Goal: Task Accomplishment & Management: Complete application form

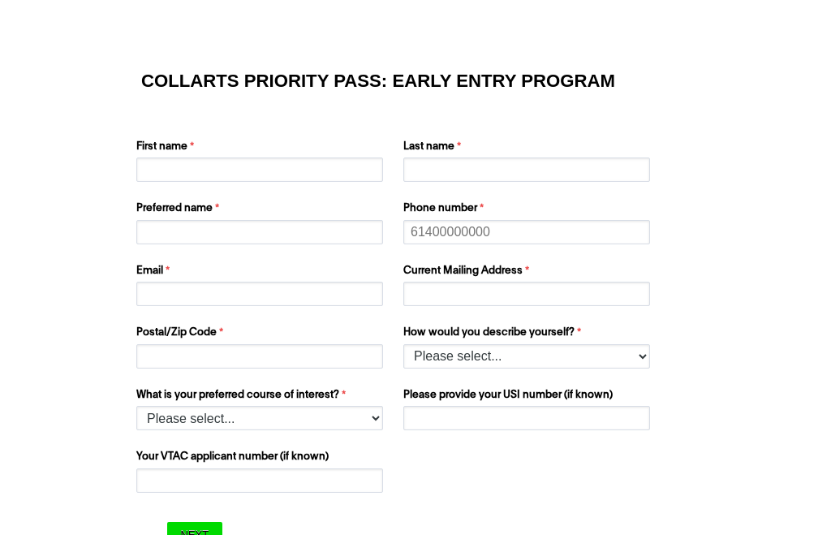
scroll to position [5, 0]
click at [173, 413] on select "Please select... 2D Animation Acting Audio Engineering Comedy Digital & Social …" at bounding box center [259, 419] width 247 height 24
select select "tfa_1224"
click at [641, 352] on select "Please select... I’m currently in Year 12 I've completed Year 12 and took a gap…" at bounding box center [527, 356] width 247 height 24
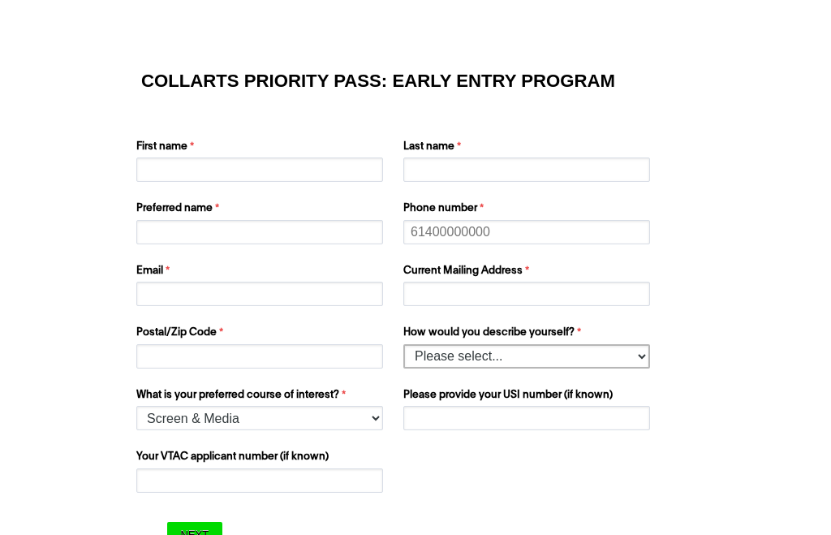
select select "tfa_158"
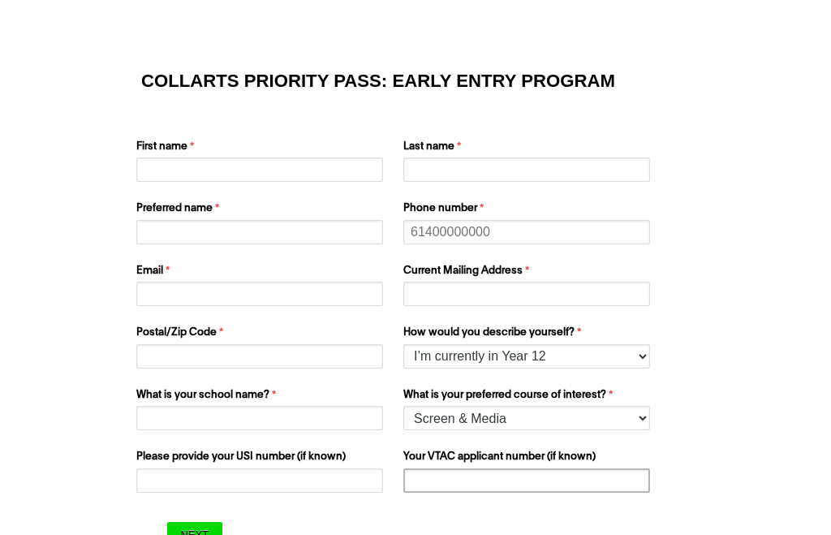
click at [584, 470] on input "Your VTAC applicant number (if known)" at bounding box center [527, 481] width 247 height 24
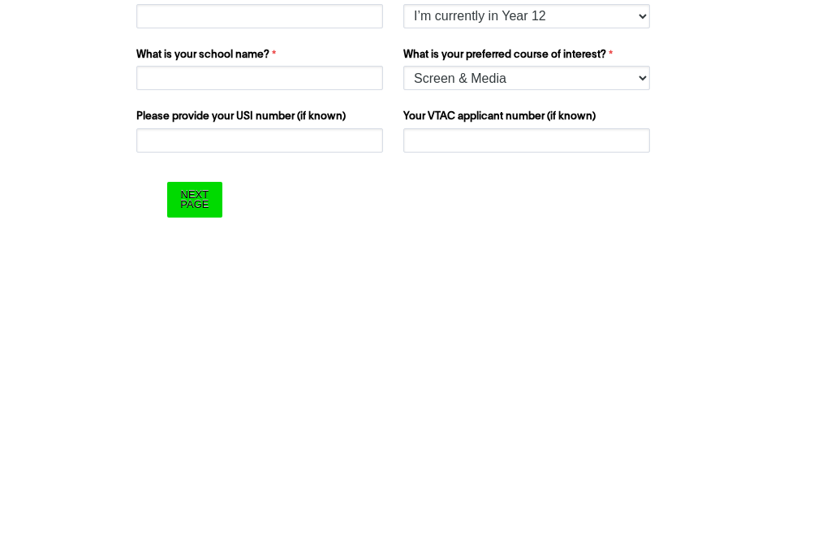
scroll to position [14, 0]
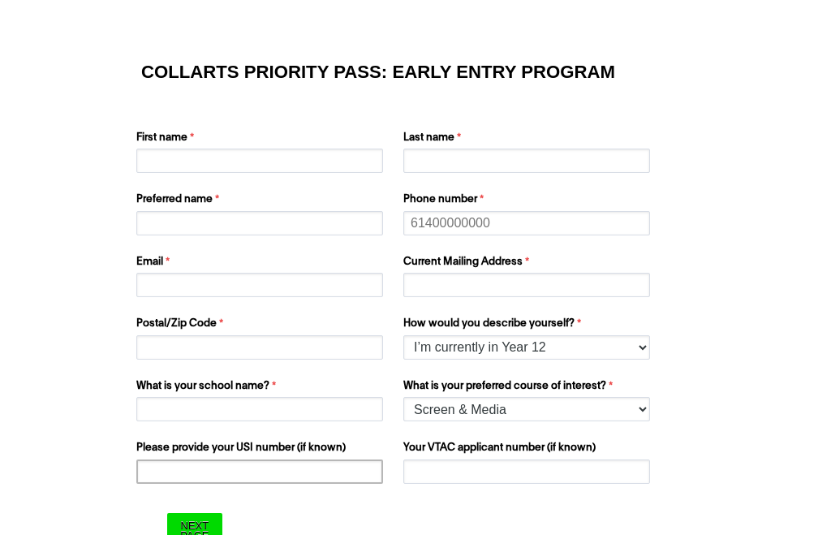
click at [157, 460] on input "Please provide your USI number (if known)" at bounding box center [259, 472] width 247 height 24
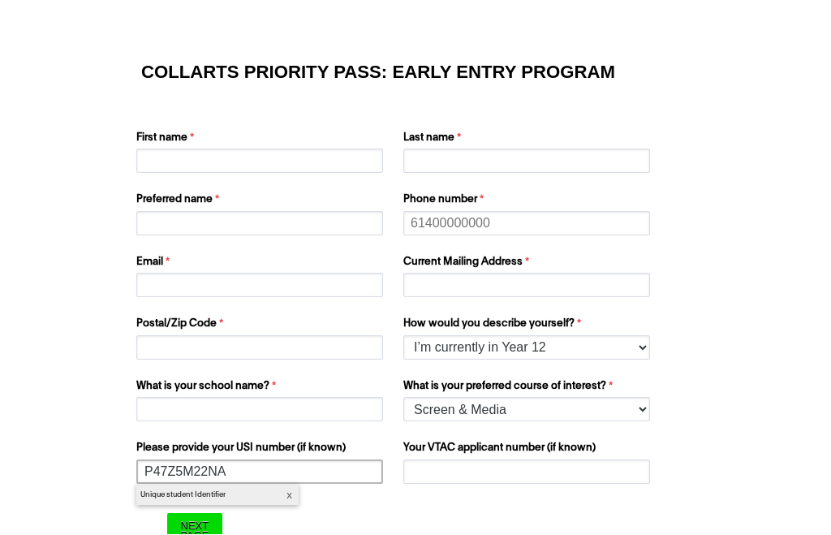
type input "P47Z5M22NA"
click at [168, 168] on input "First name" at bounding box center [259, 161] width 247 height 24
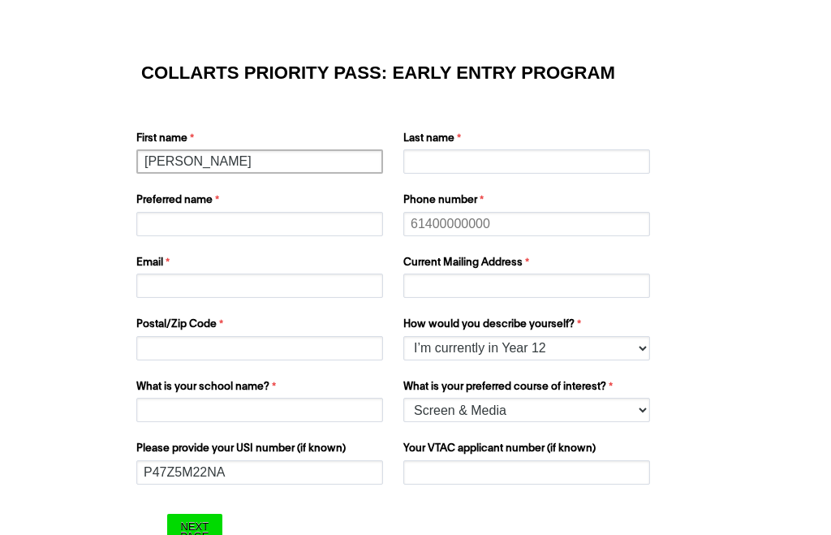
type input "[PERSON_NAME]"
click at [554, 162] on input "Last name" at bounding box center [527, 161] width 247 height 24
type input "[PERSON_NAME]"
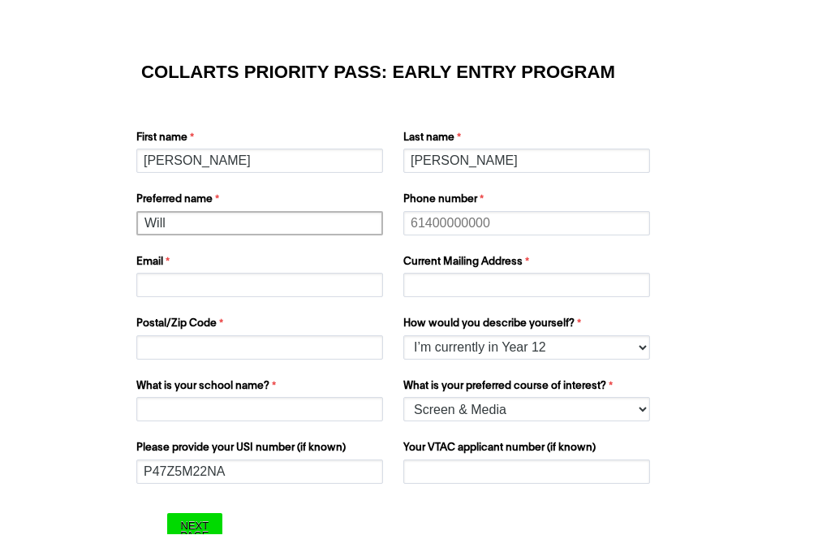
type input "Will"
click at [552, 217] on input "Phone number" at bounding box center [527, 224] width 247 height 24
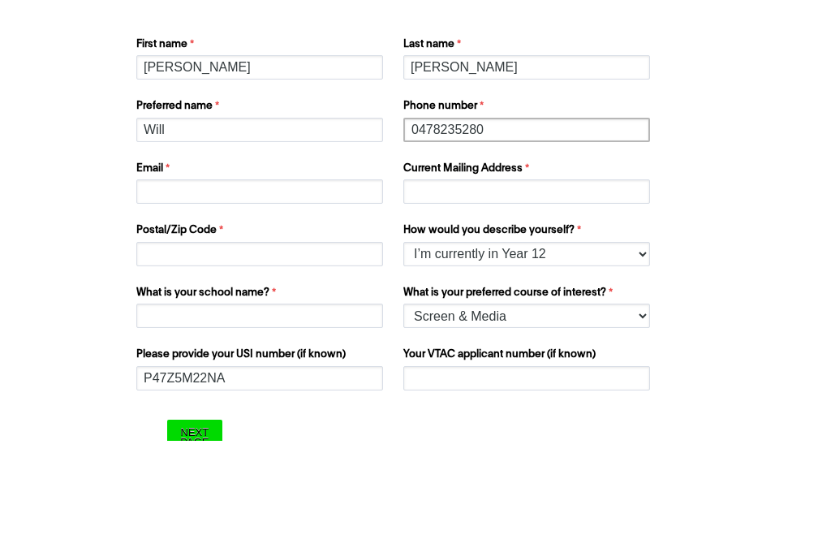
type input "0478235280"
click at [168, 274] on input "Email" at bounding box center [259, 286] width 247 height 24
type input "A"
type input "[EMAIL_ADDRESS][DOMAIN_NAME]"
click at [600, 274] on input "Current Mailing Address" at bounding box center [527, 286] width 247 height 24
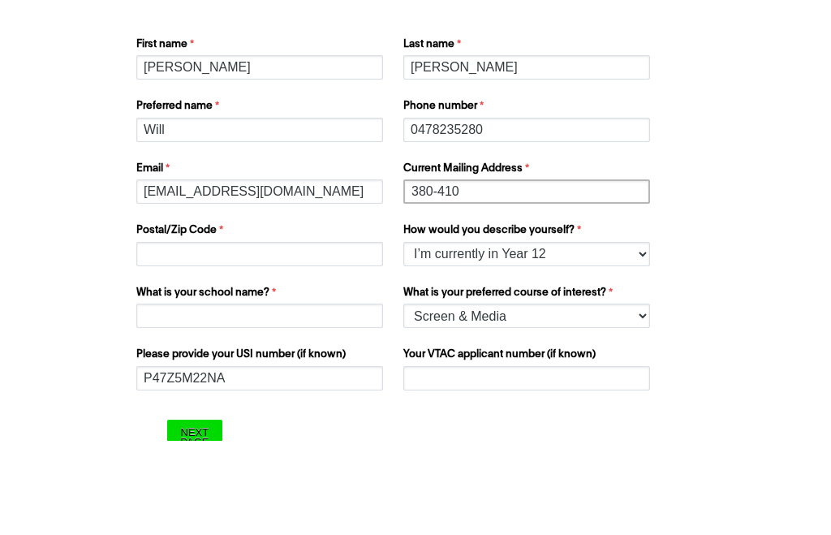
type input "[STREET_ADDRESS][PERSON_NAME]"
type input "3213"
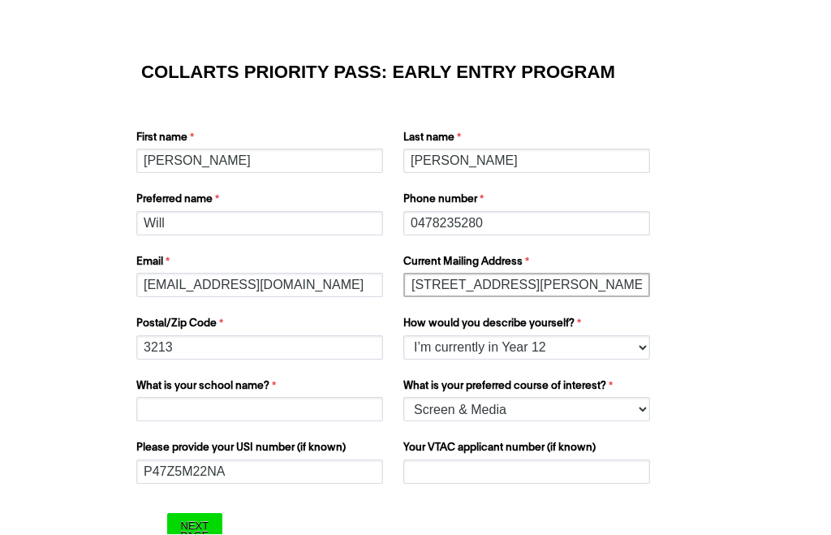
click at [590, 289] on input "[STREET_ADDRESS][PERSON_NAME]" at bounding box center [527, 286] width 247 height 24
type input "[STREET_ADDRESS][PERSON_NAME][PERSON_NAME]. [GEOGRAPHIC_DATA]"
click at [175, 414] on input "What is your school name?" at bounding box center [259, 410] width 247 height 24
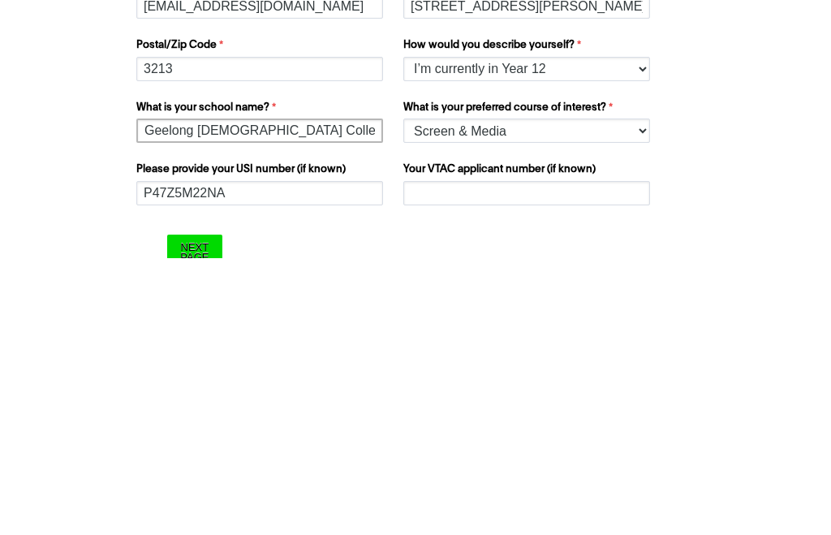
type input "[GEOGRAPHIC_DATA]"
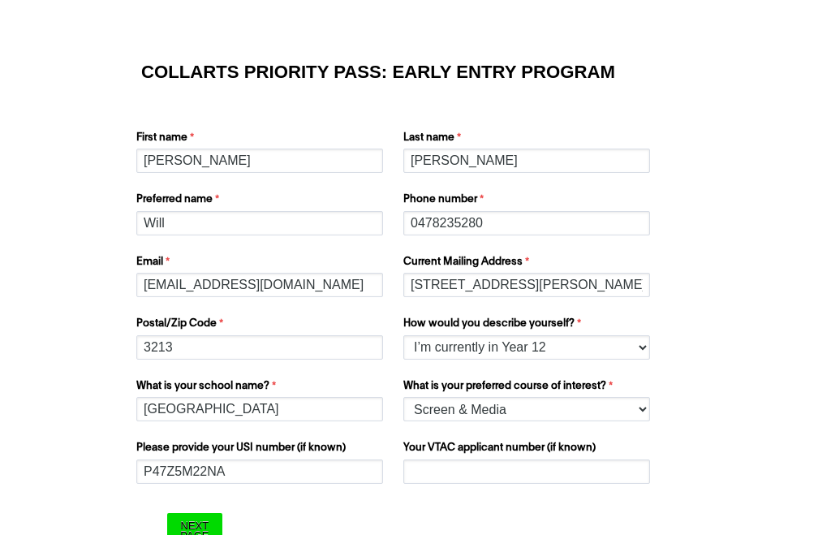
click at [197, 533] on input "Next Page" at bounding box center [194, 531] width 54 height 35
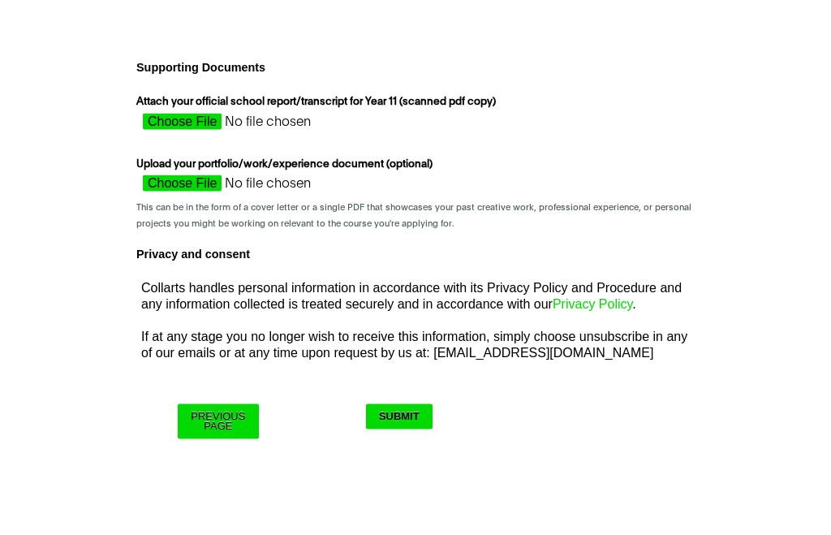
scroll to position [0, 0]
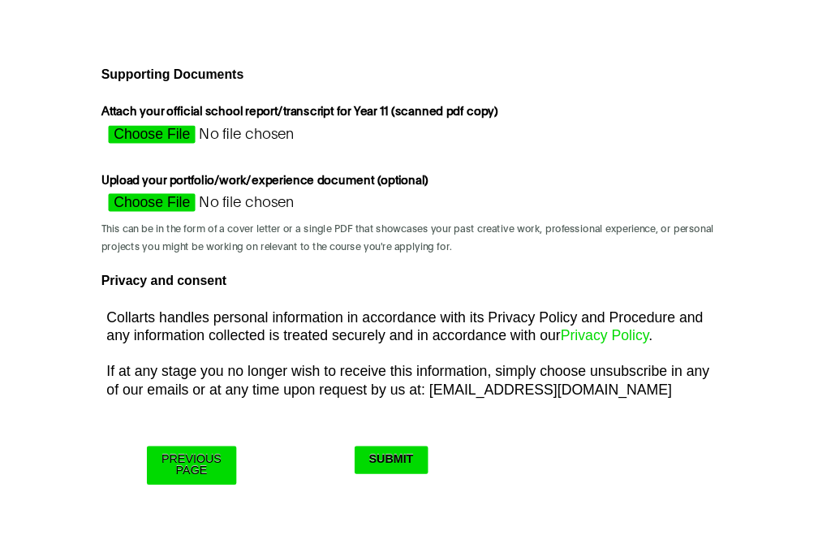
click at [136, 124] on input "Attach your official school report/transcript for Year 11 (scanned pdf copy)" at bounding box center [280, 126] width 289 height 24
type input "C:\fakepath\Semester Two 2024 - [PERSON_NAME].pdf"
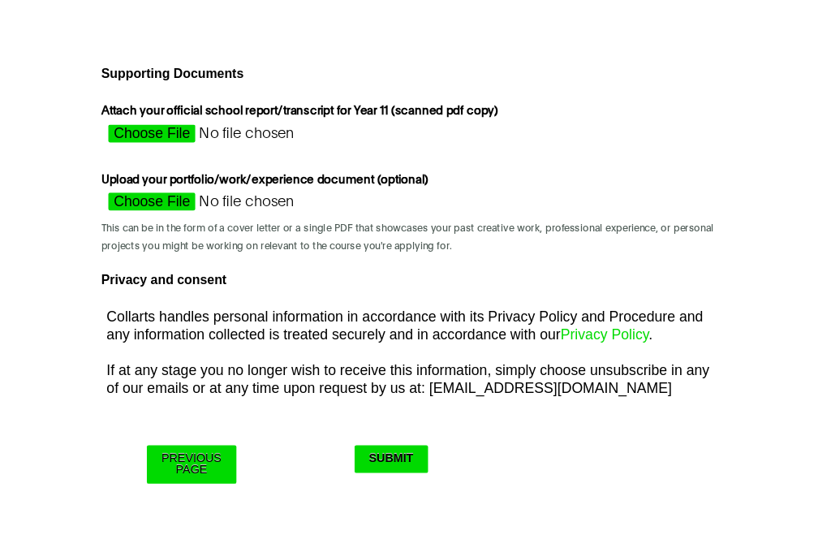
click at [367, 418] on input "Submit" at bounding box center [399, 416] width 67 height 25
